Goal: Task Accomplishment & Management: Use online tool/utility

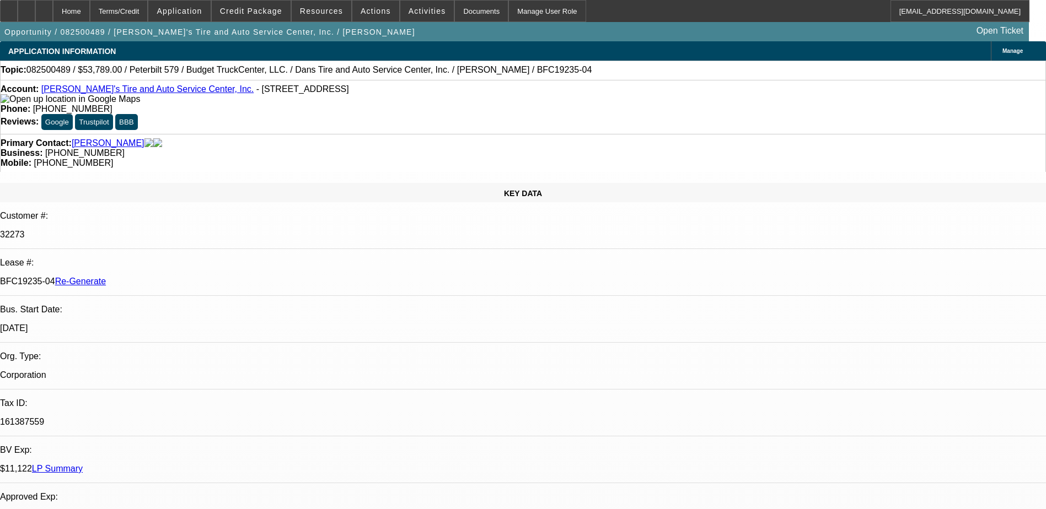
select select "0"
select select "3"
select select "0.1"
select select "4"
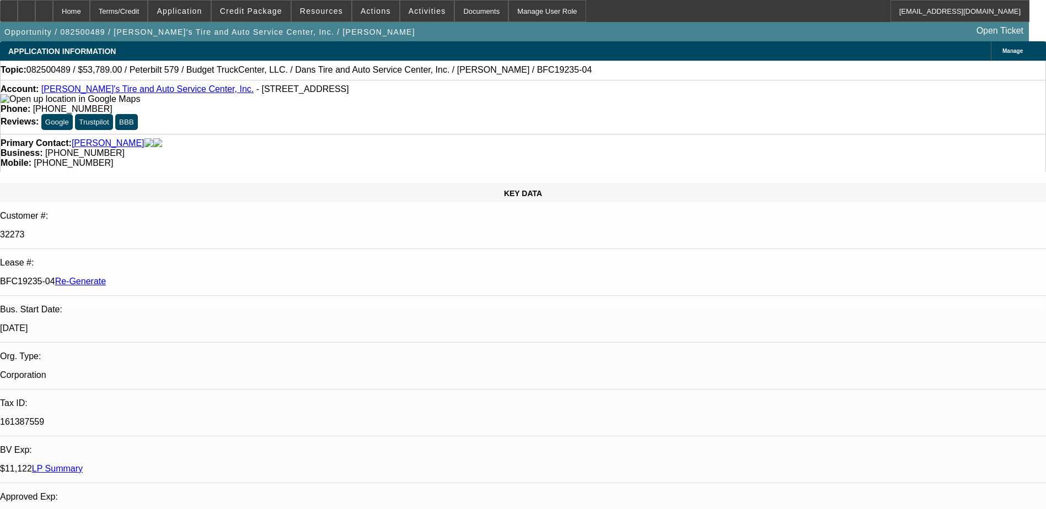
select select "0"
select select "3"
select select "0.1"
select select "4"
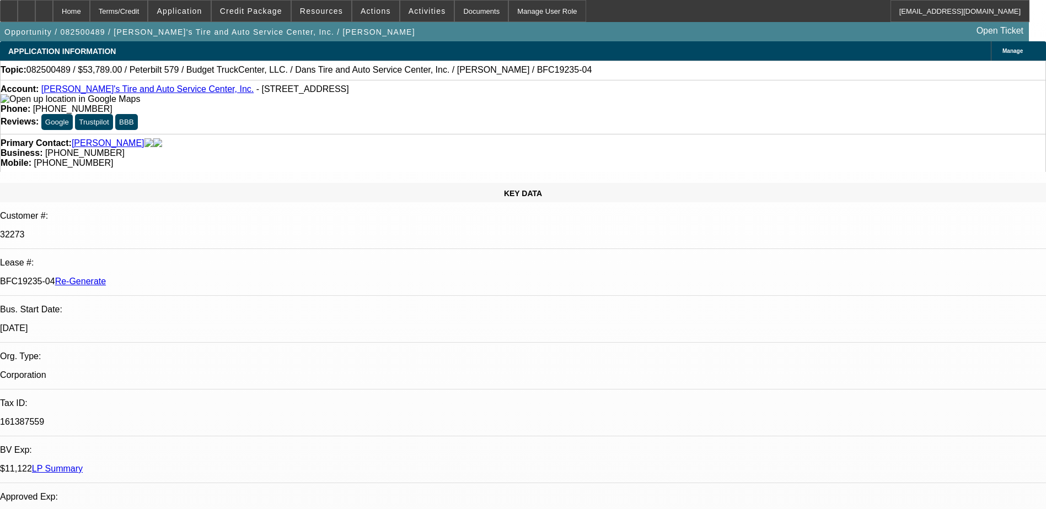
select select "0"
select select "3"
select select "0.1"
select select "4"
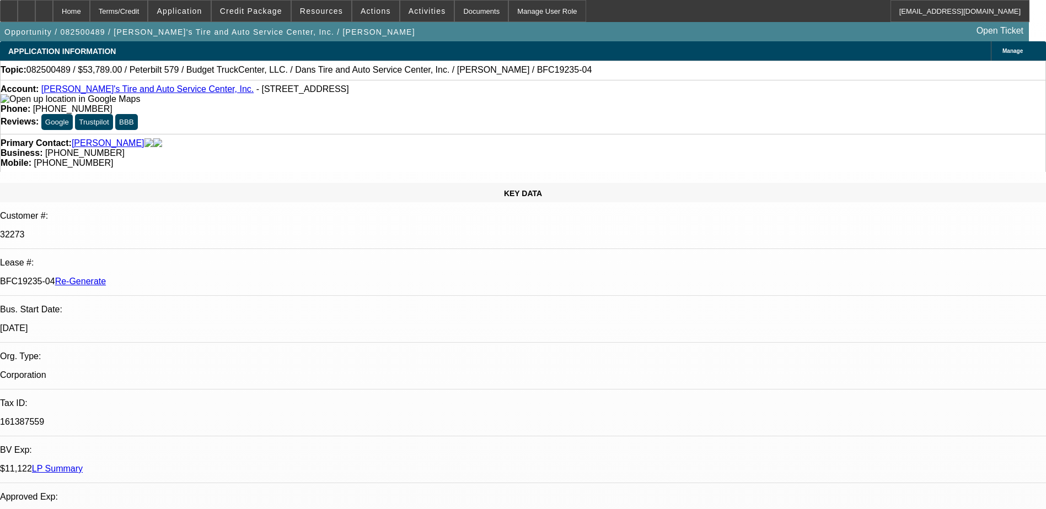
select select "0"
select select "3"
select select "0.1"
select select "4"
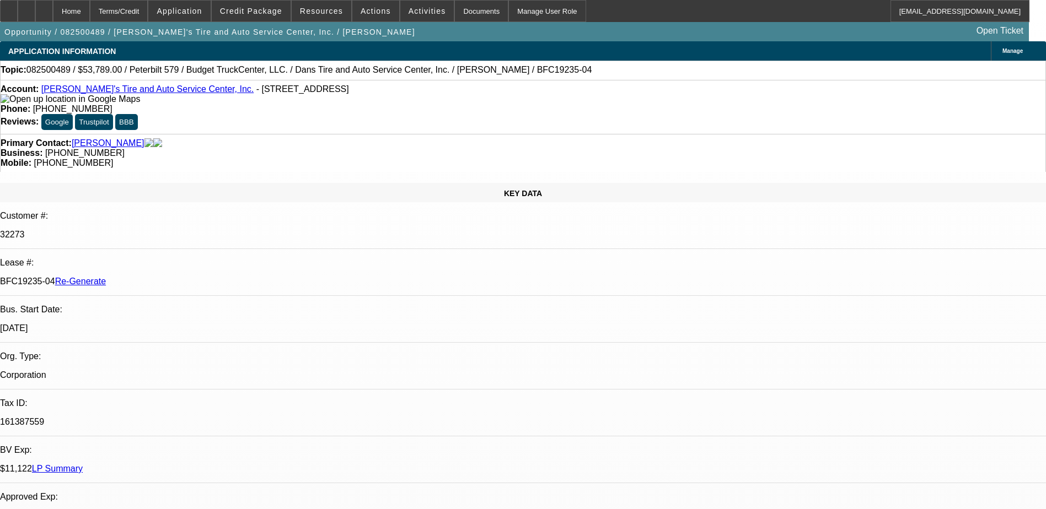
scroll to position [1619, 0]
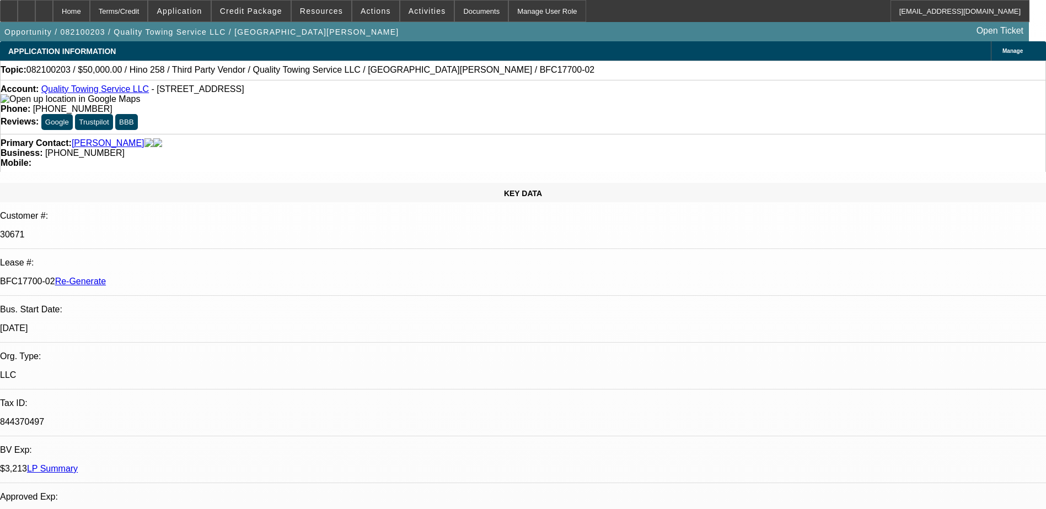
select select "0"
select select "0.1"
select select "4"
select select "0"
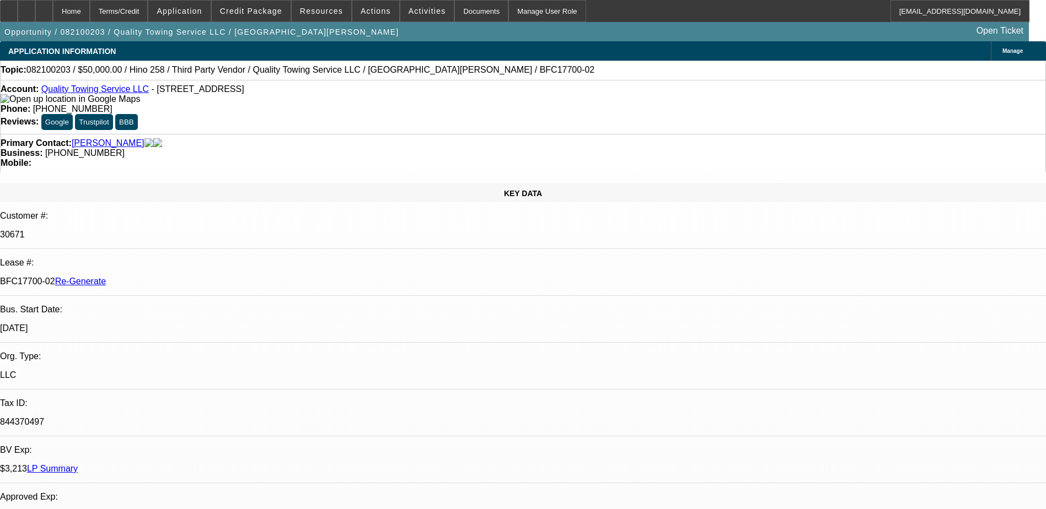
select select "0"
select select "0.1"
select select "4"
select select "0"
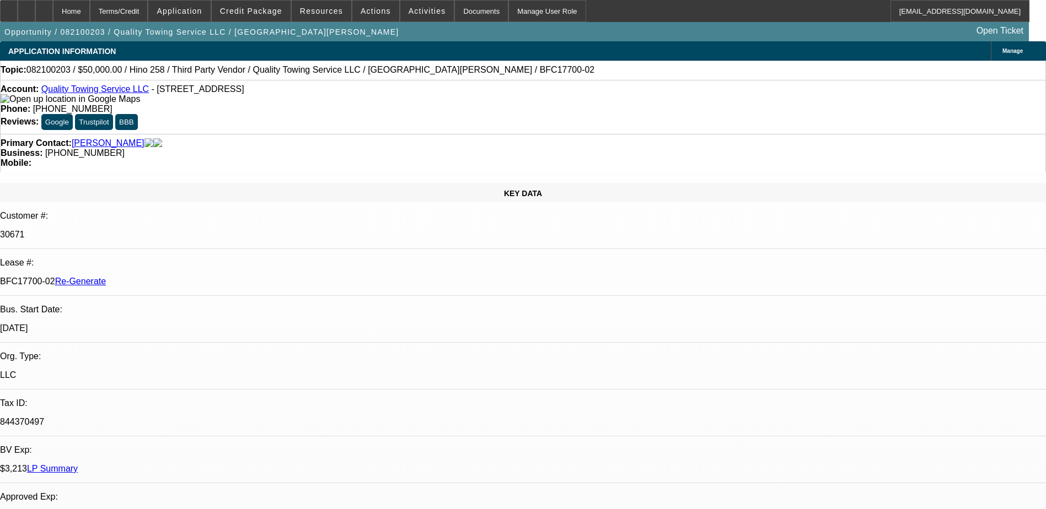
select select "0.1"
select select "4"
select select "0"
select select "0.1"
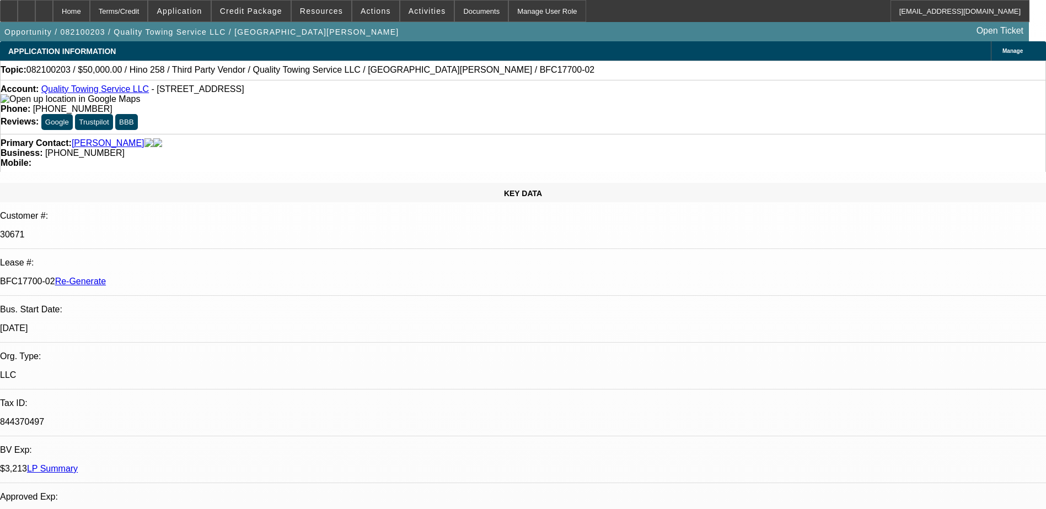
select select "4"
